Goal: Task Accomplishment & Management: Complete application form

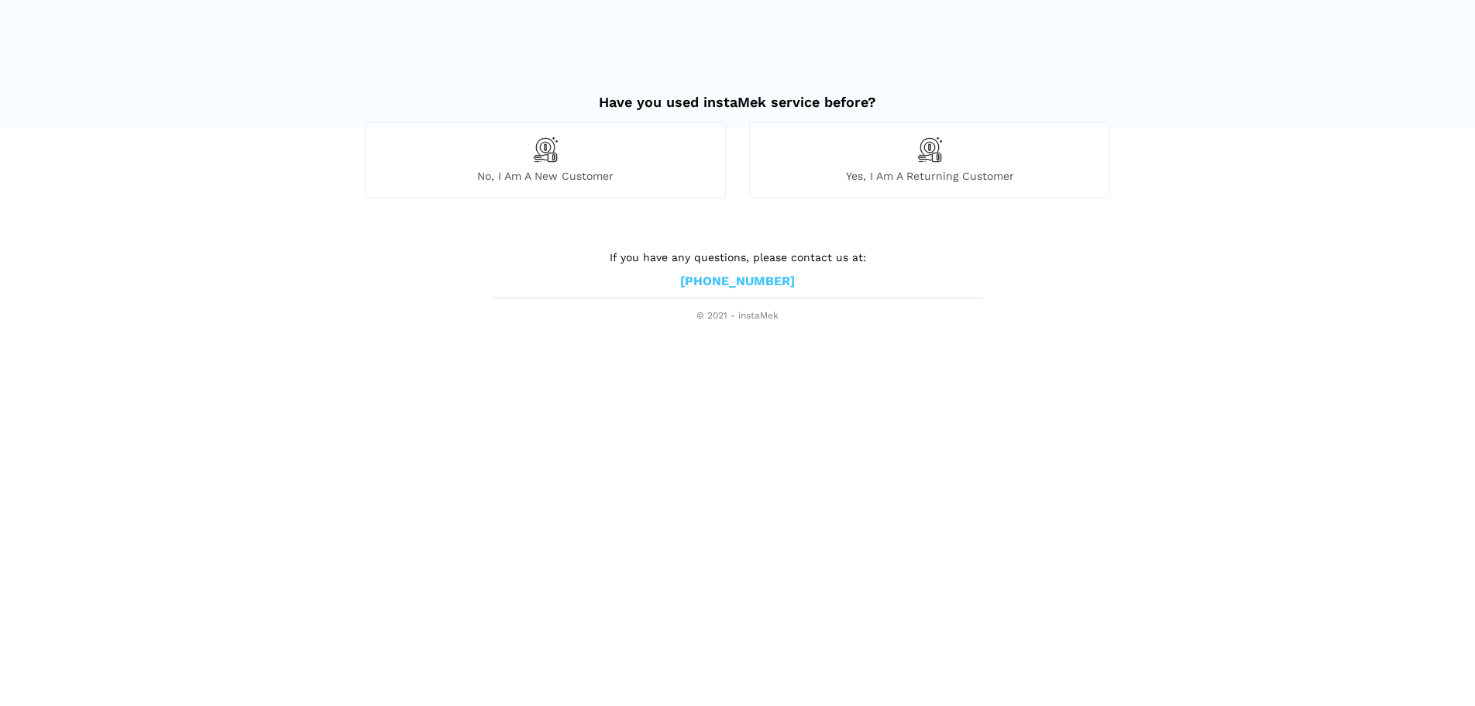
click at [929, 158] on img at bounding box center [930, 149] width 26 height 26
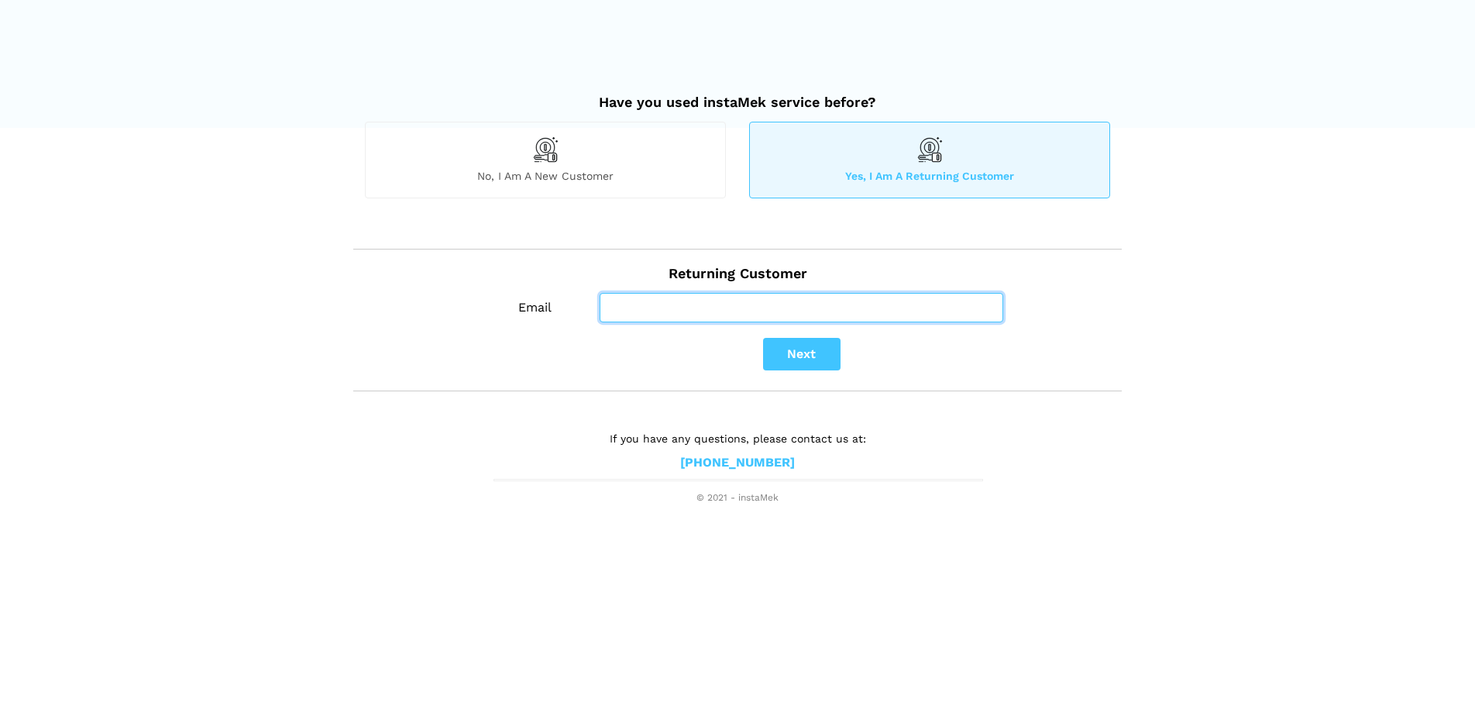
click at [614, 320] on input "Email" at bounding box center [802, 307] width 404 height 29
type input "[EMAIL_ADDRESS][DOMAIN_NAME]"
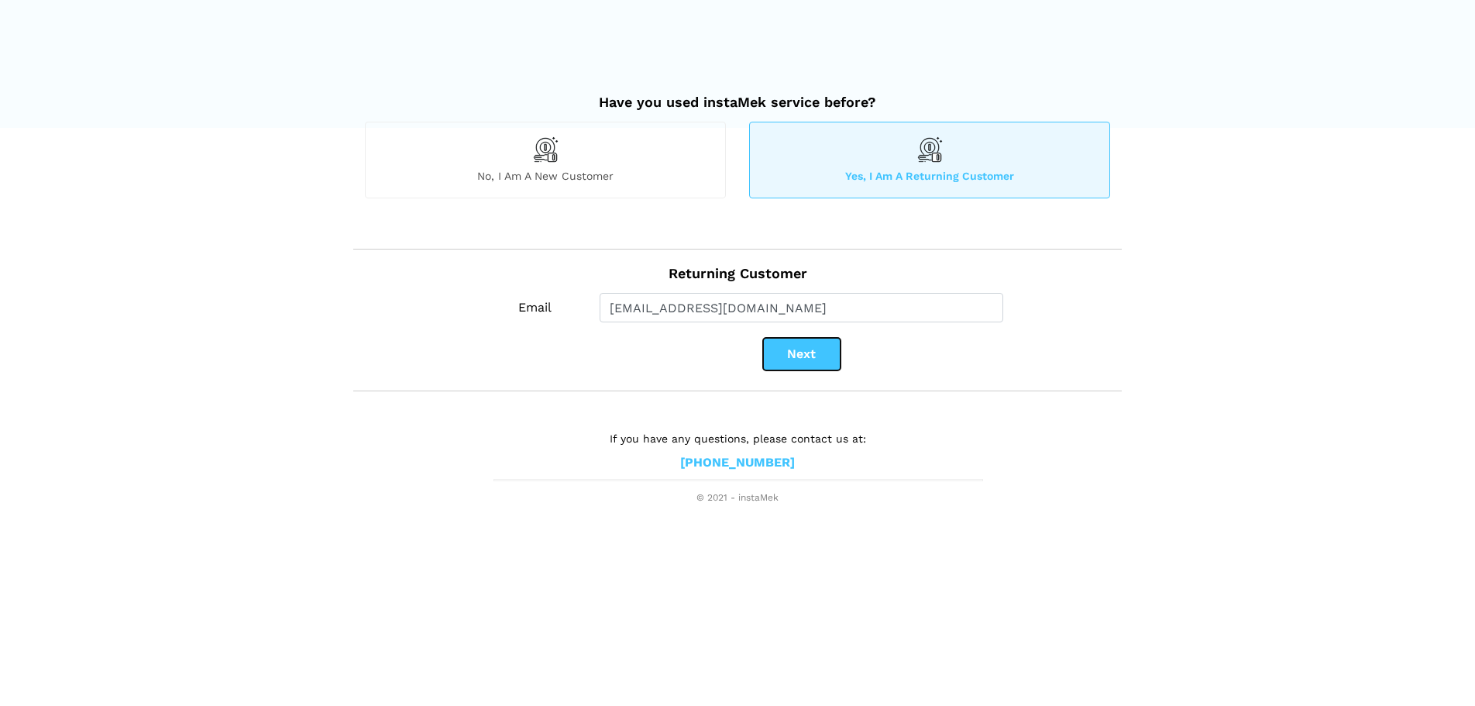
click at [802, 349] on button "Next" at bounding box center [801, 354] width 77 height 33
click at [790, 356] on button "Next" at bounding box center [801, 354] width 77 height 33
click at [807, 357] on button "Next" at bounding box center [801, 354] width 77 height 33
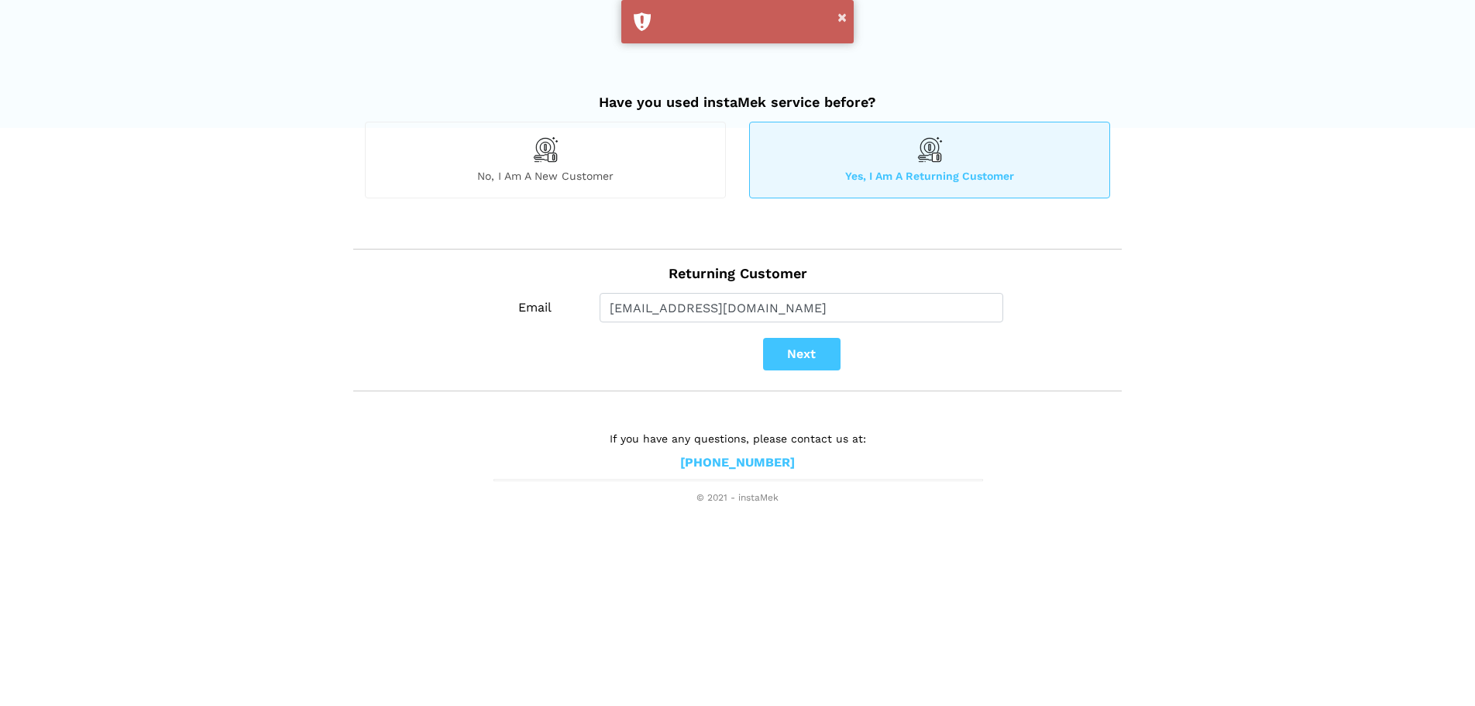
click at [534, 164] on div "No, I am a new customer" at bounding box center [545, 160] width 361 height 76
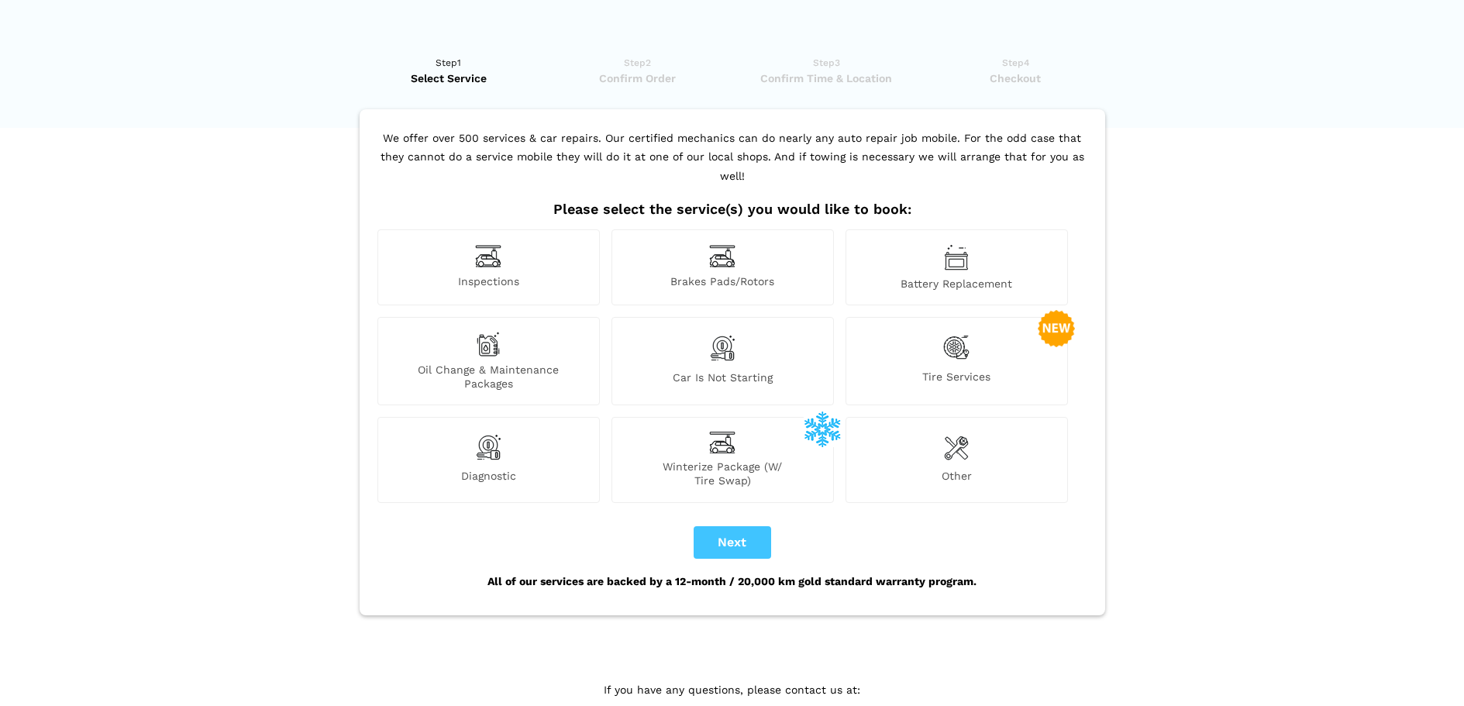
click at [951, 332] on img at bounding box center [956, 348] width 26 height 32
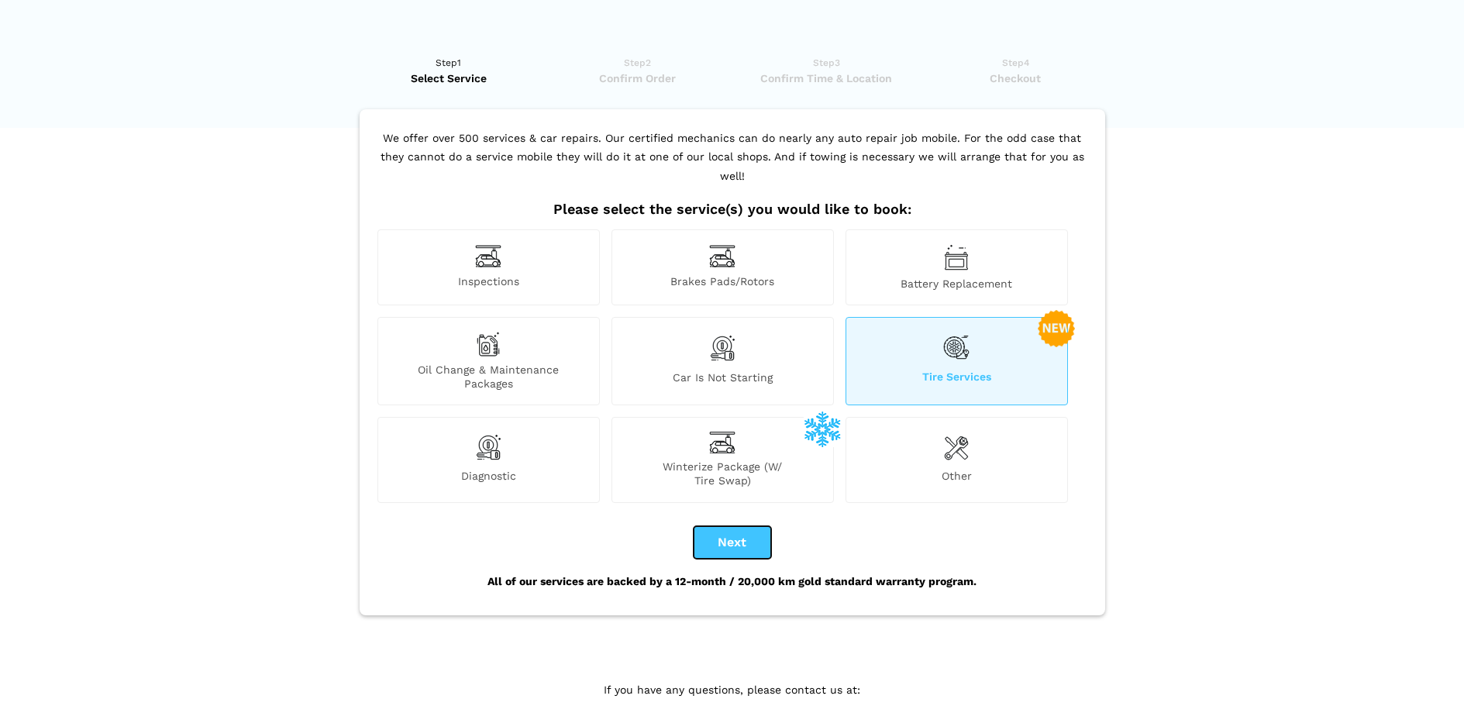
click at [723, 526] on button "Next" at bounding box center [731, 542] width 77 height 33
checkbox input "true"
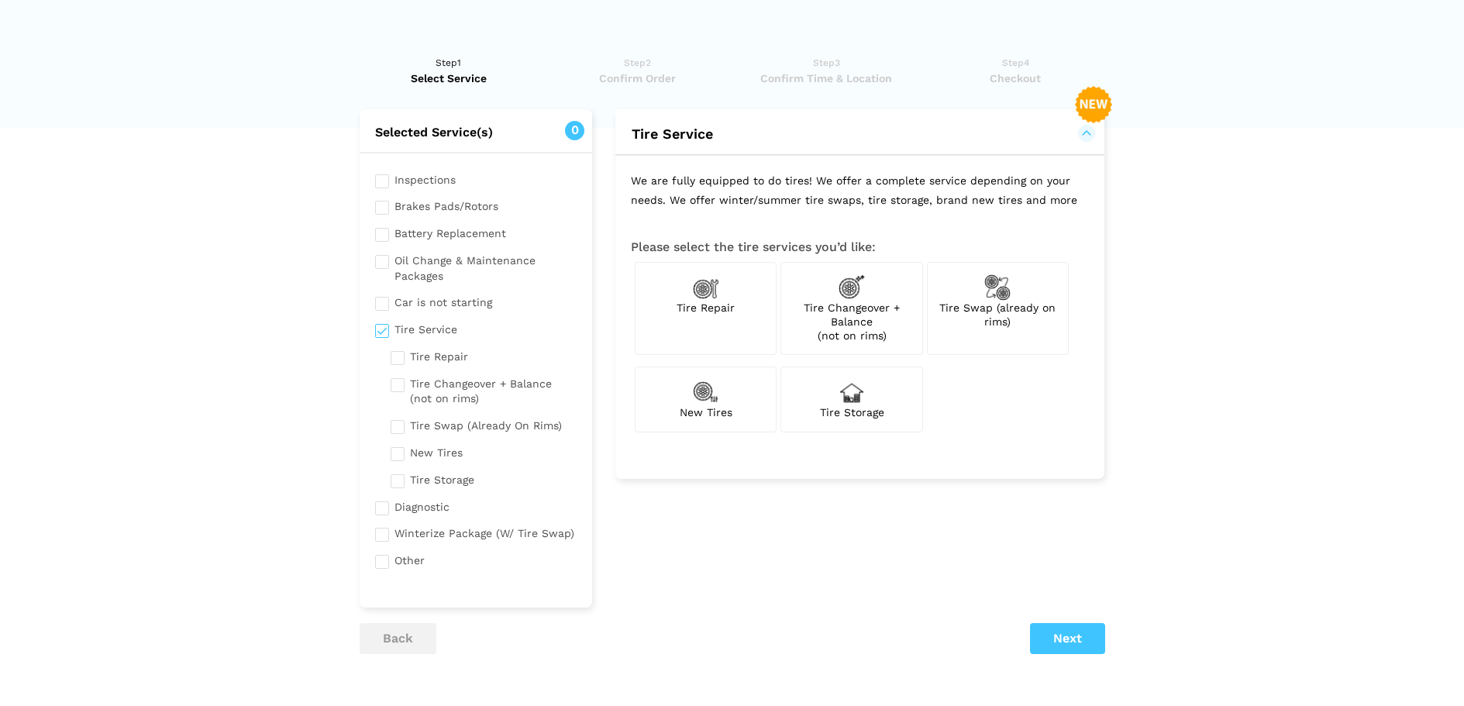
click at [999, 292] on img at bounding box center [997, 287] width 26 height 26
checkbox input "true"
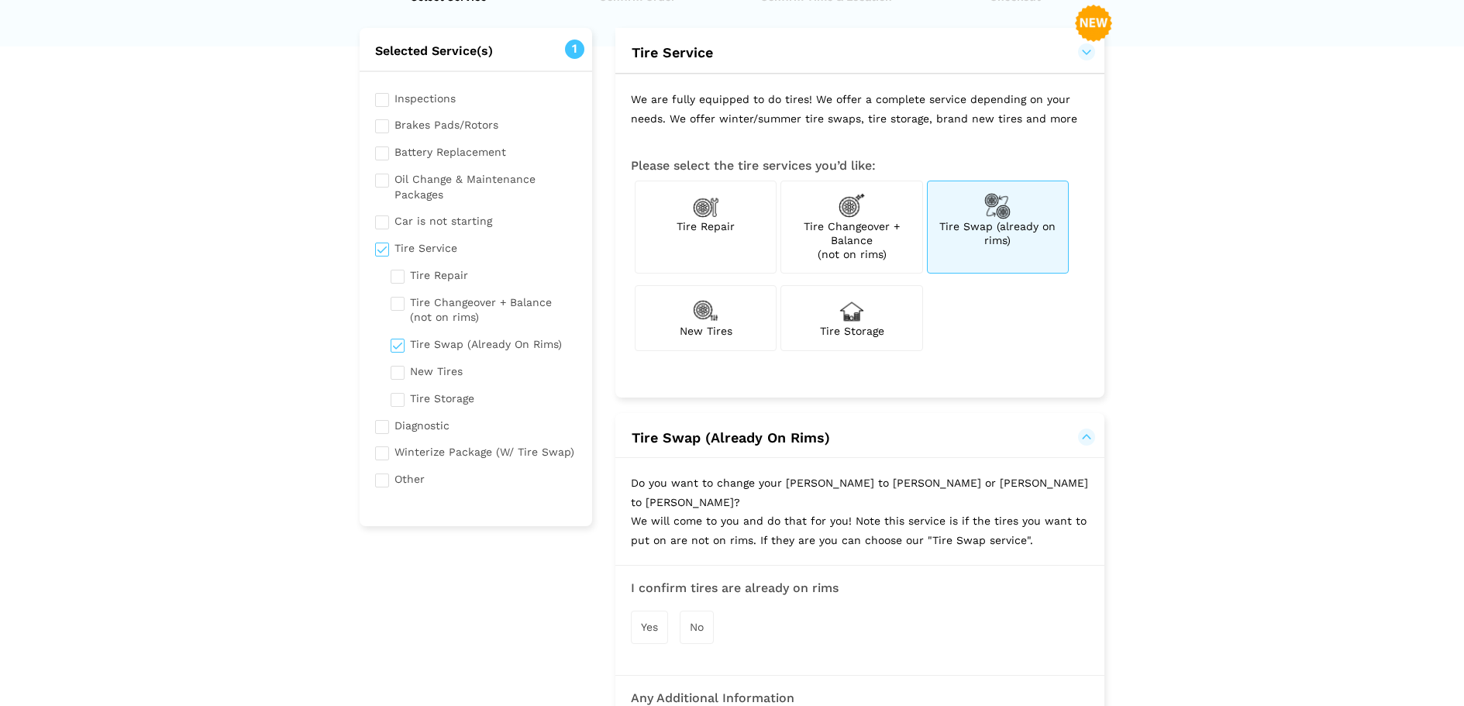
scroll to position [310, 0]
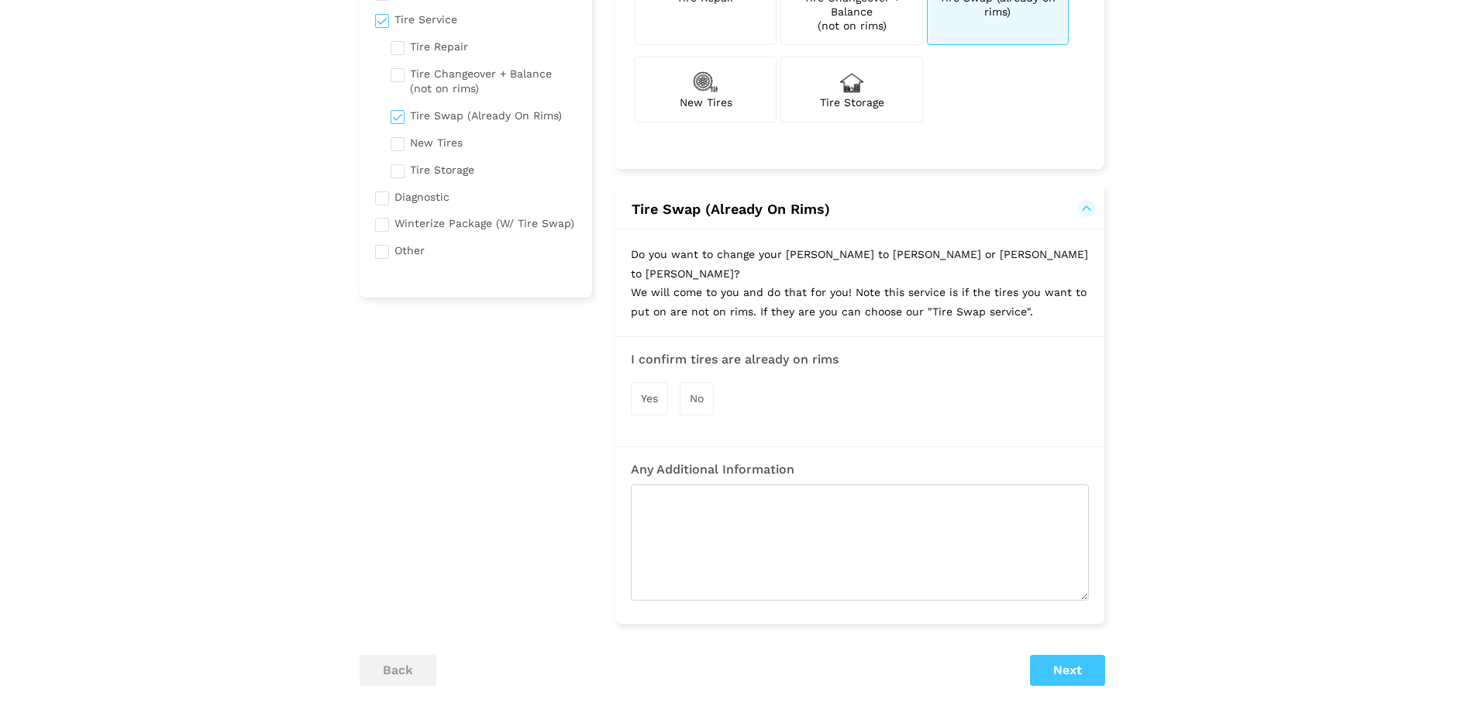
click at [654, 392] on span "Yes" at bounding box center [649, 398] width 17 height 12
click at [1069, 657] on button "Next" at bounding box center [1067, 671] width 75 height 31
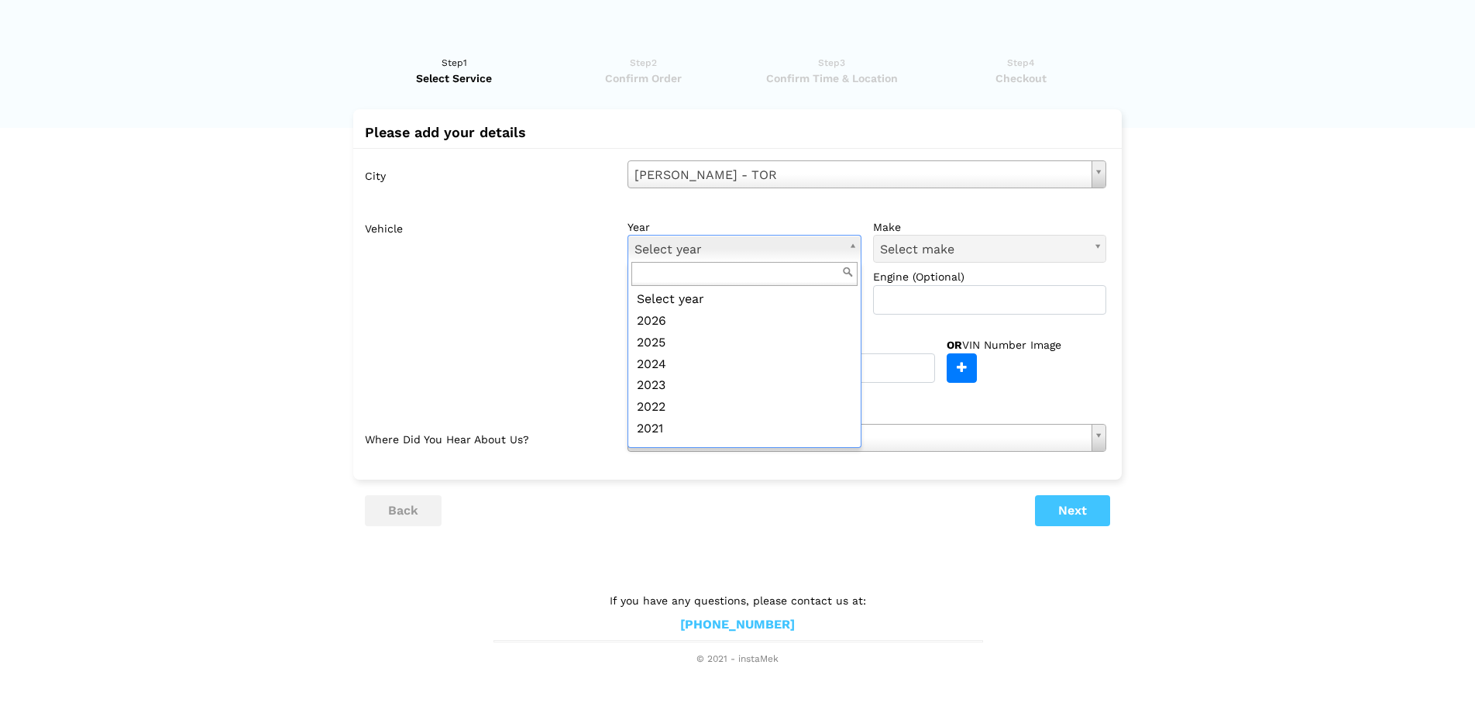
scroll to position [142, 0]
drag, startPoint x: 721, startPoint y: 388, endPoint x: 761, endPoint y: 354, distance: 52.2
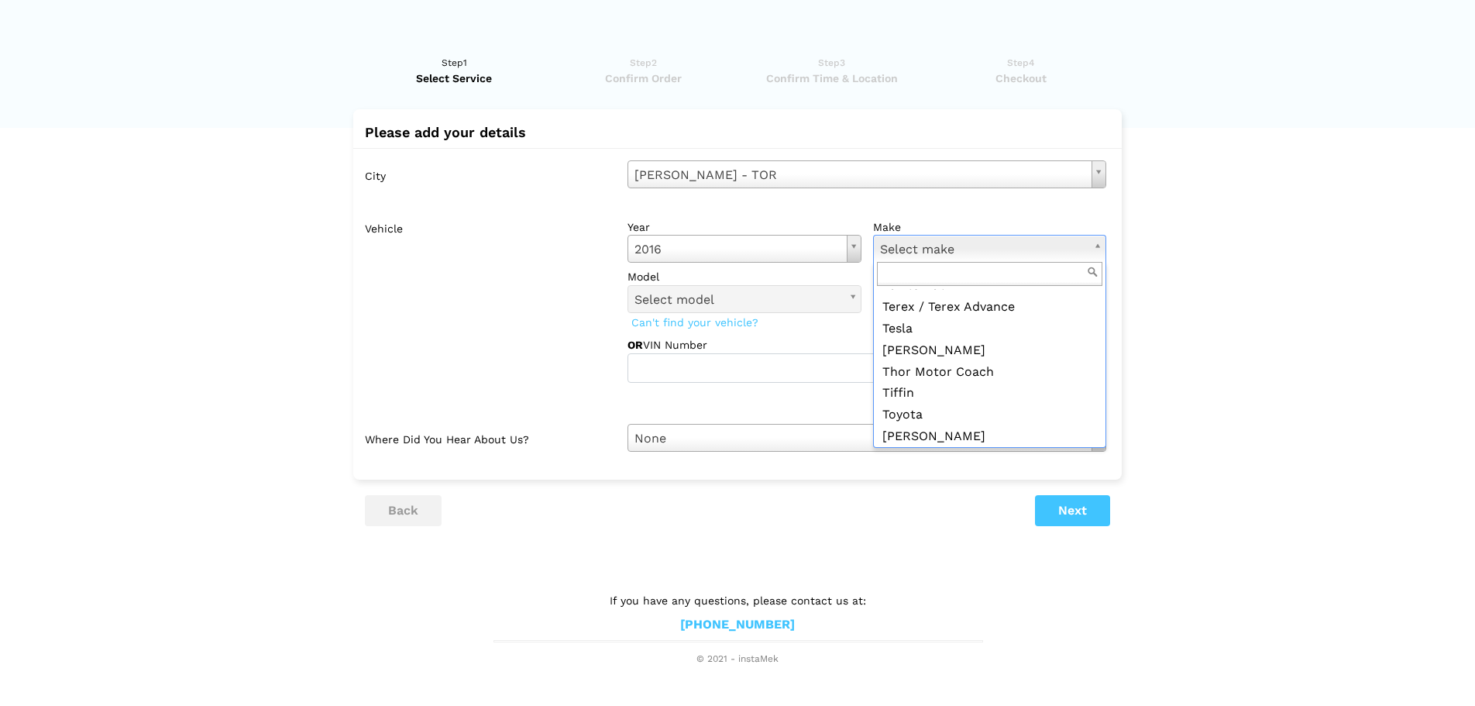
scroll to position [1939, 0]
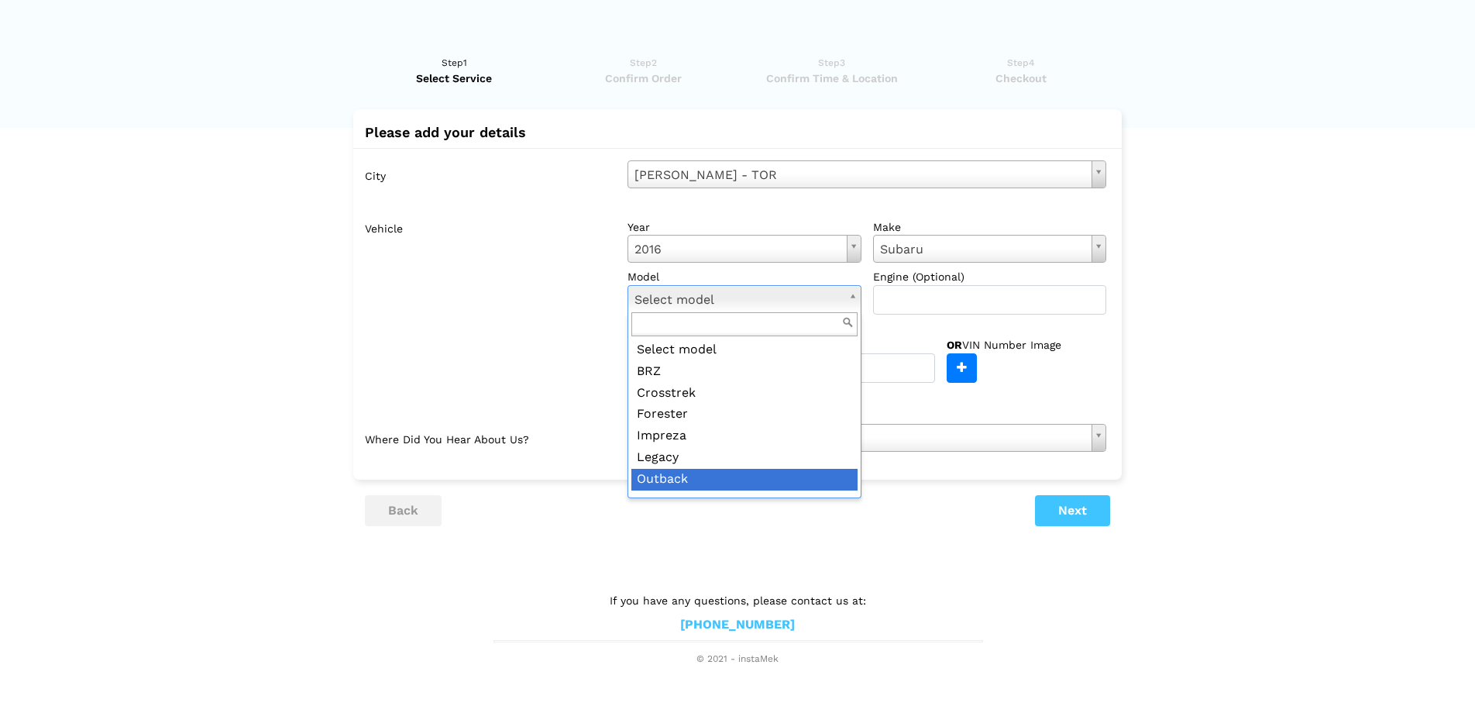
drag, startPoint x: 713, startPoint y: 477, endPoint x: 789, endPoint y: 384, distance: 120.0
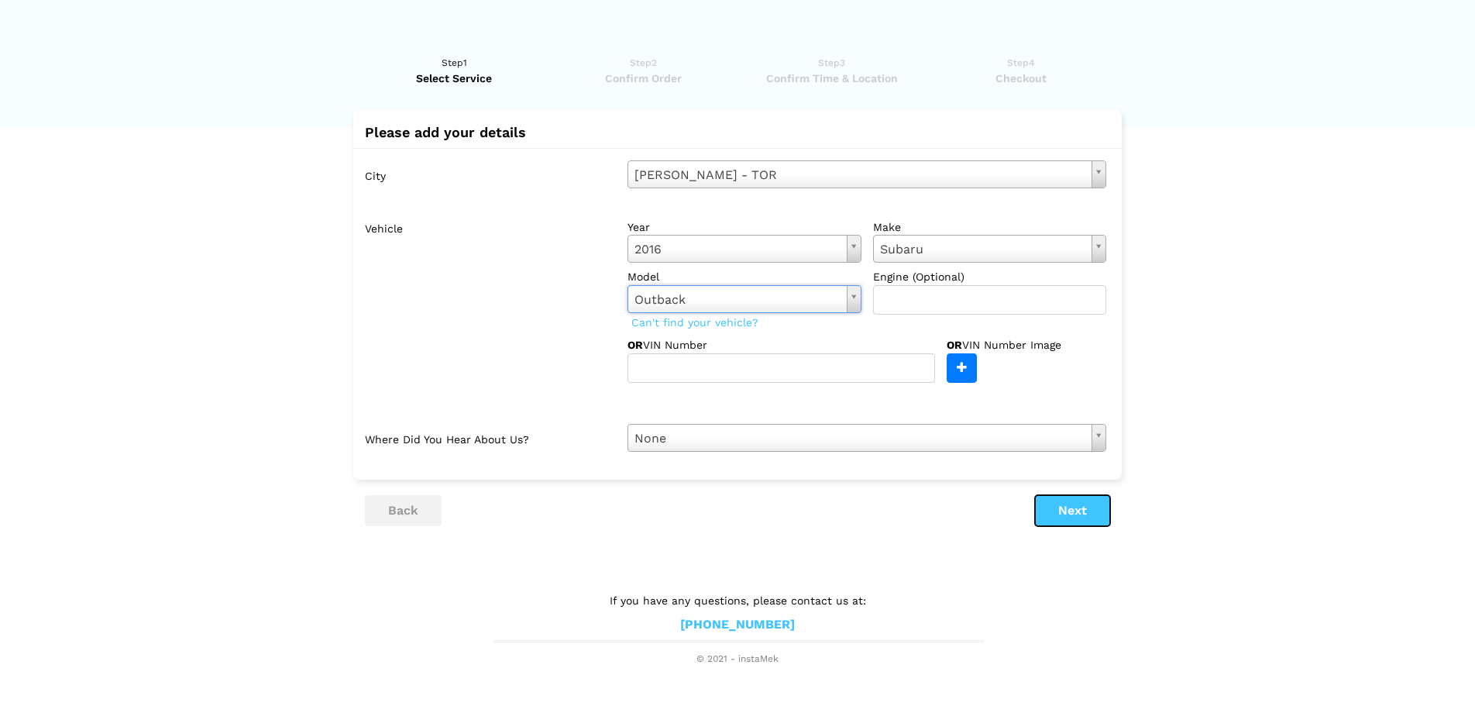
click at [1071, 511] on button "Next" at bounding box center [1072, 510] width 75 height 31
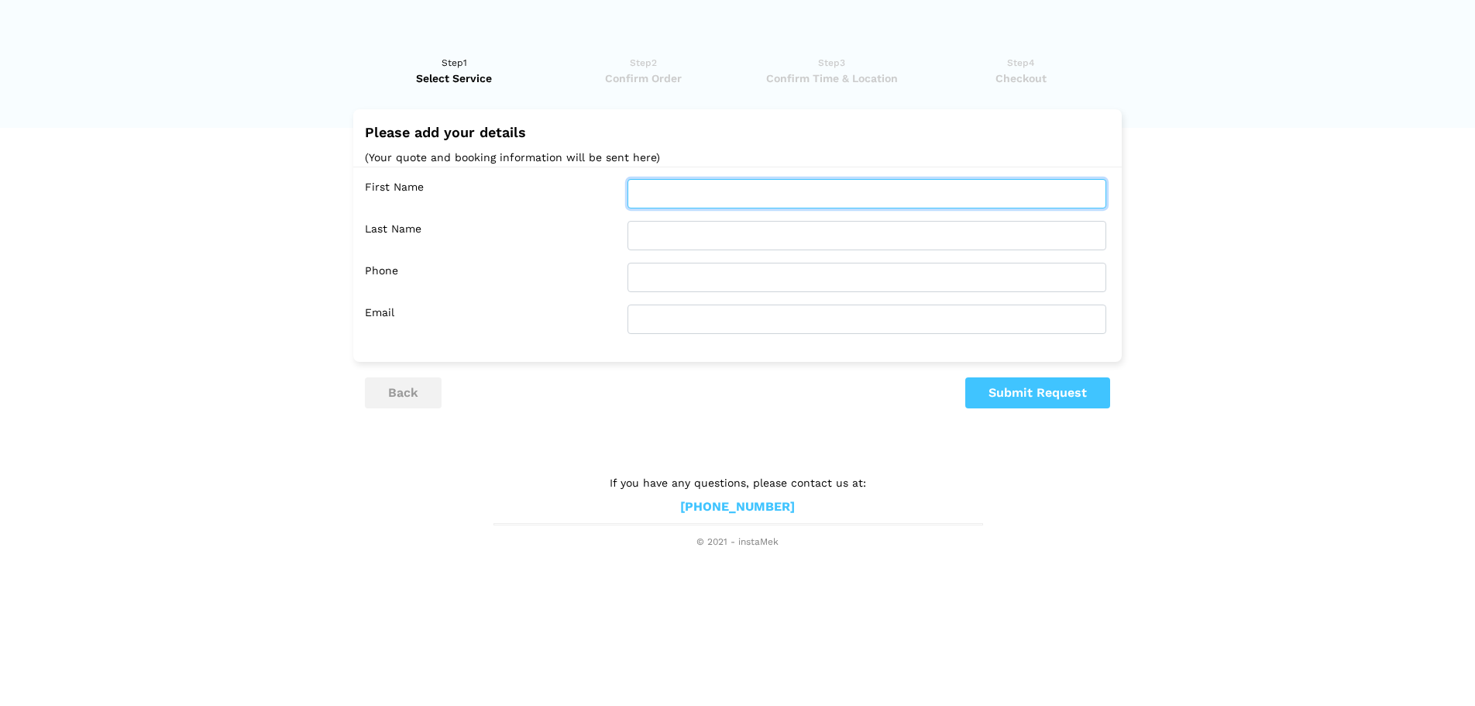
click at [687, 191] on input "text" at bounding box center [867, 193] width 479 height 29
type input "[PERSON_NAME]"
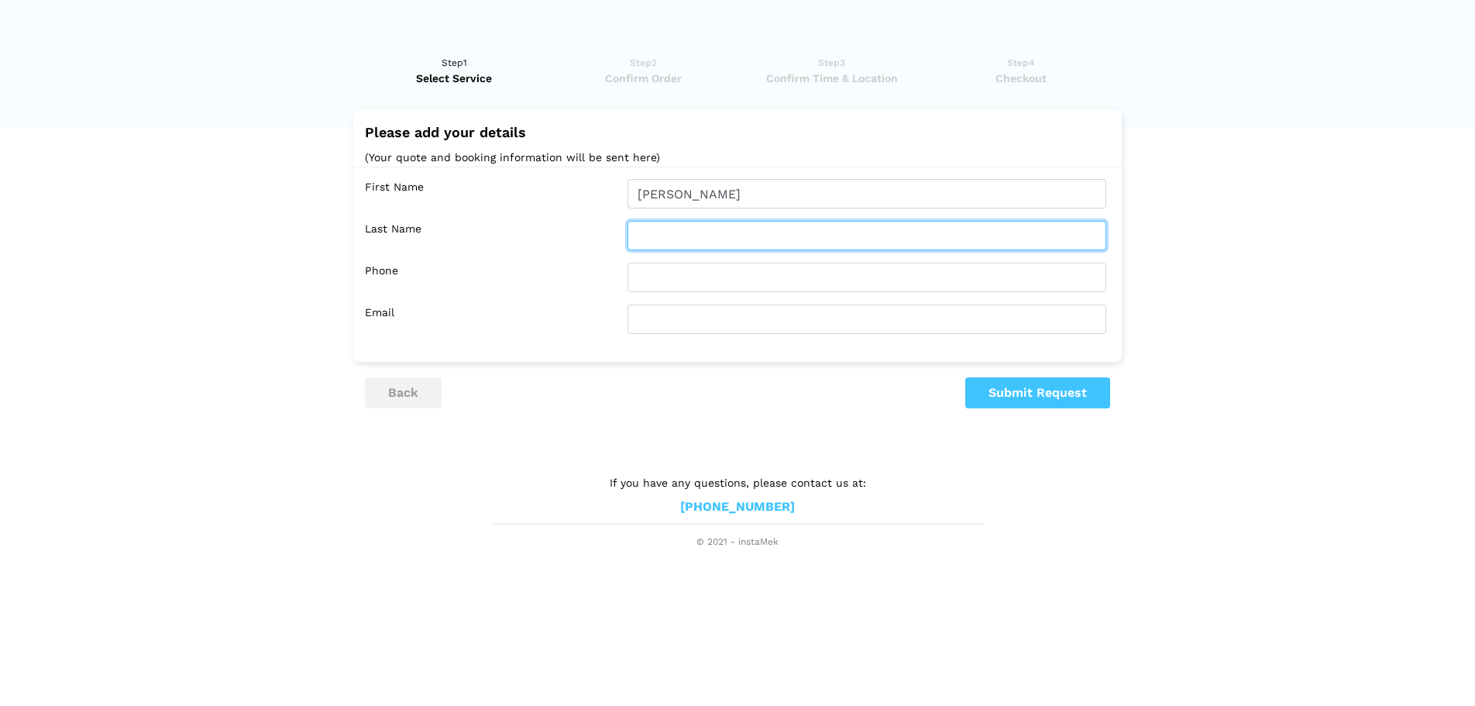
type input "[PERSON_NAME]"
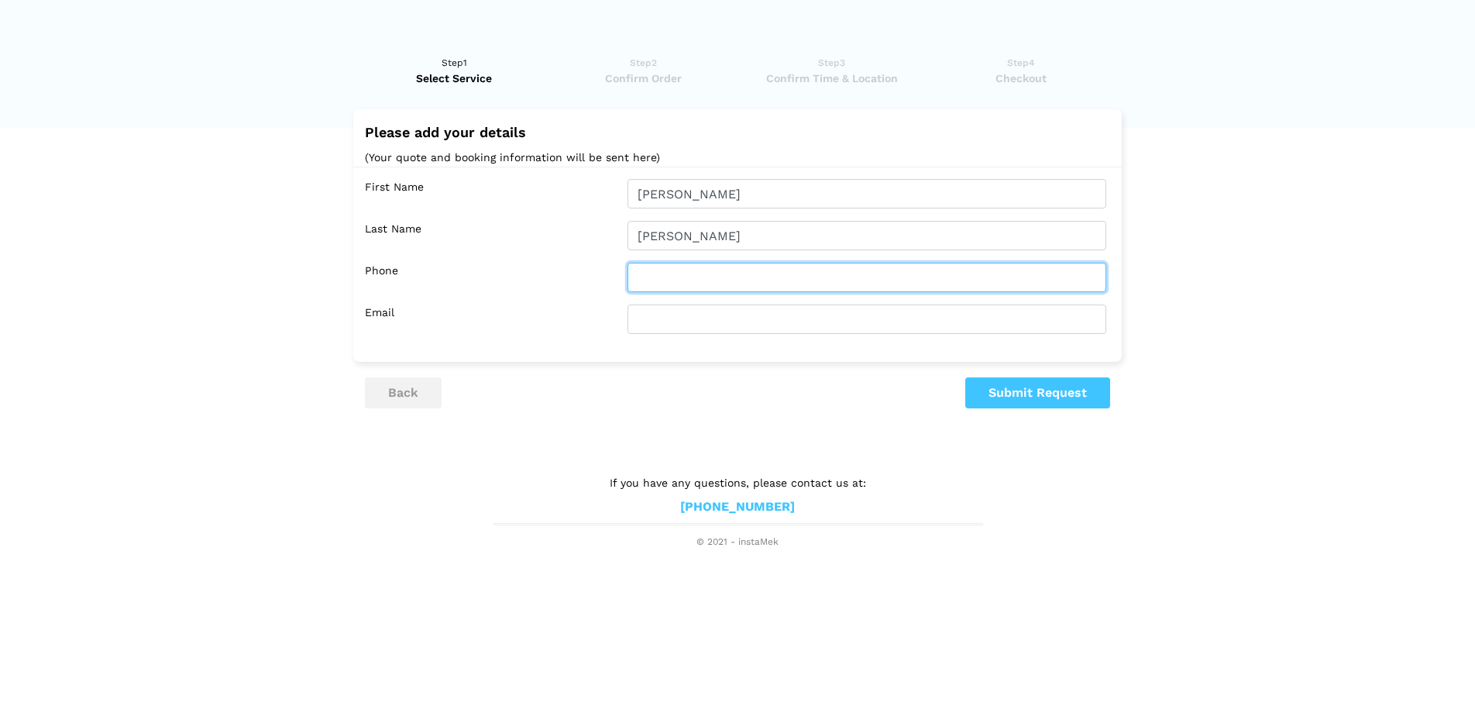
type input "9058922573"
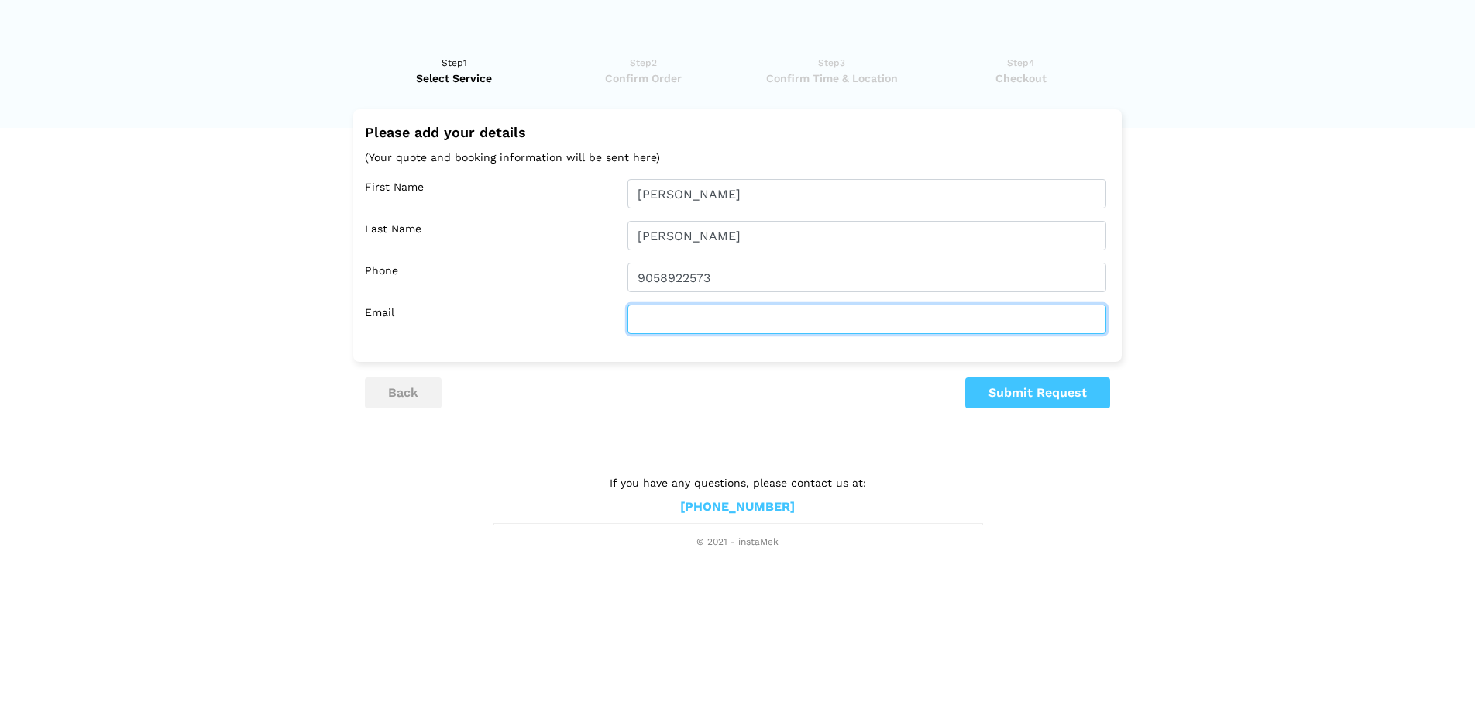
type input "[EMAIL_ADDRESS][DOMAIN_NAME]"
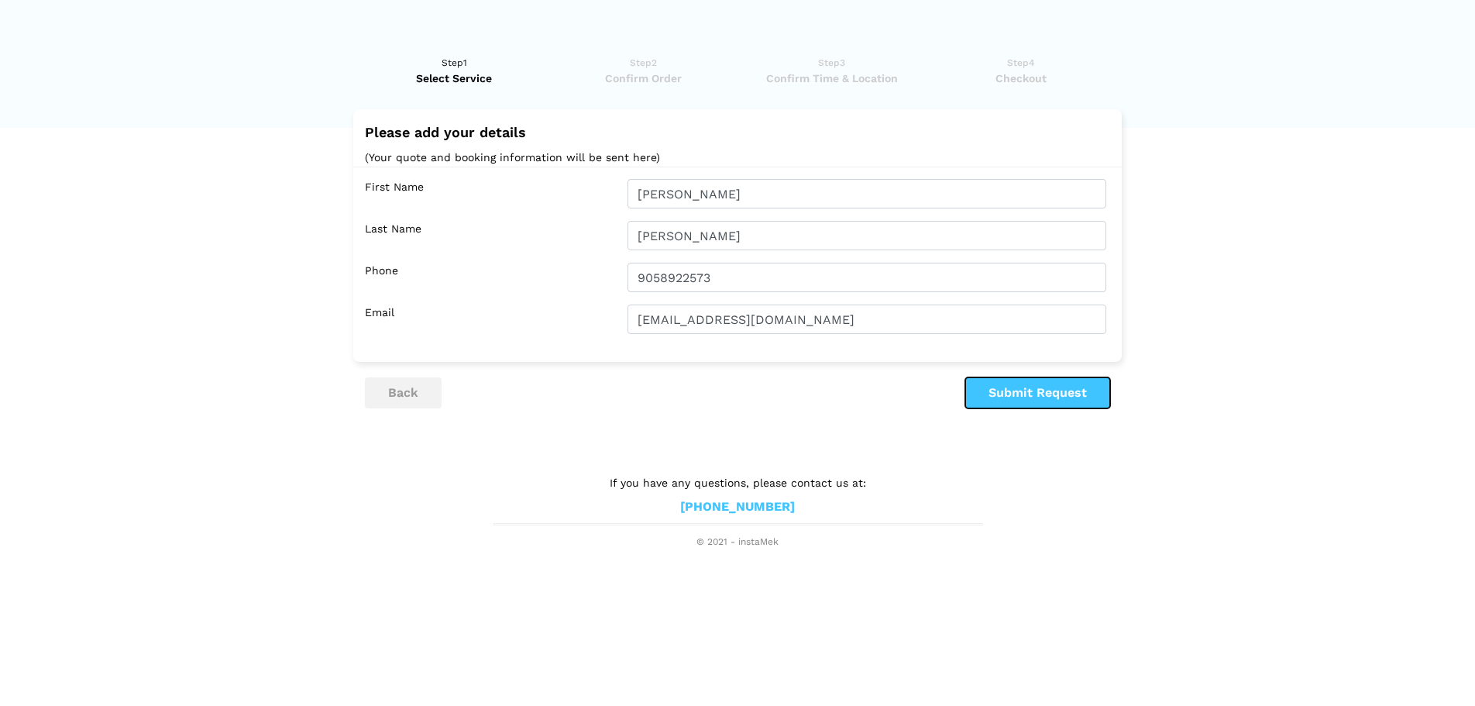
click at [1034, 393] on button "Submit Request" at bounding box center [1037, 392] width 145 height 31
